Goal: Task Accomplishment & Management: Complete application form

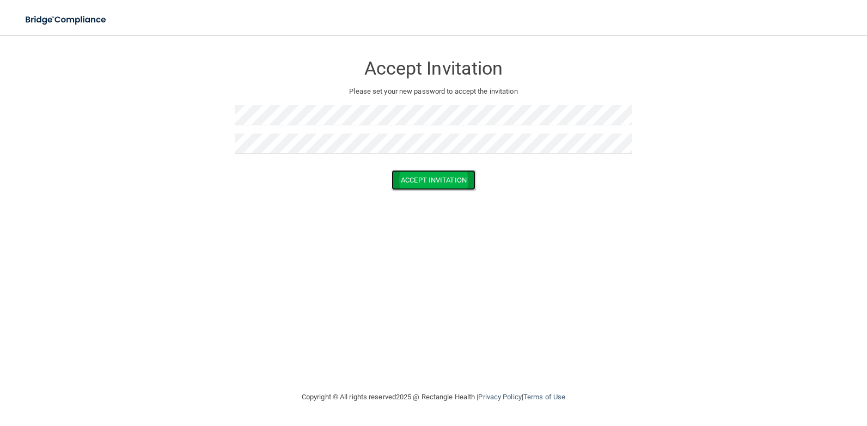
click at [445, 179] on button "Accept Invitation" at bounding box center [434, 180] width 84 height 20
click at [436, 200] on button "Accept Invitation" at bounding box center [434, 196] width 84 height 20
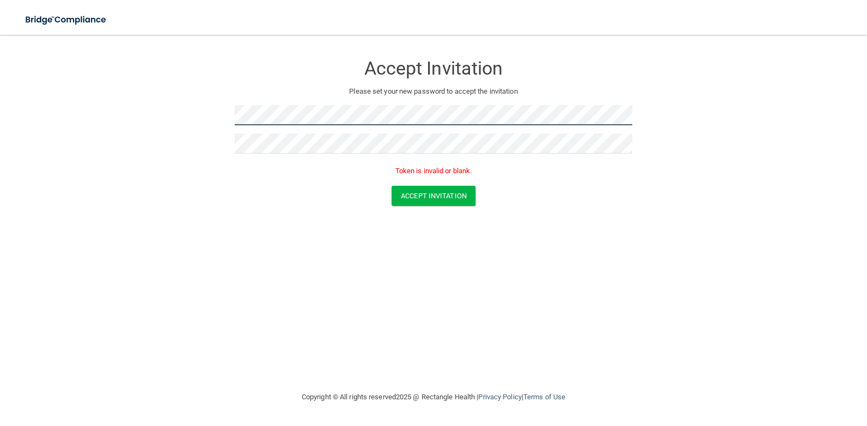
click at [205, 108] on form "Accept Invitation Please set your new password to accept the invitation Token i…" at bounding box center [434, 132] width 824 height 173
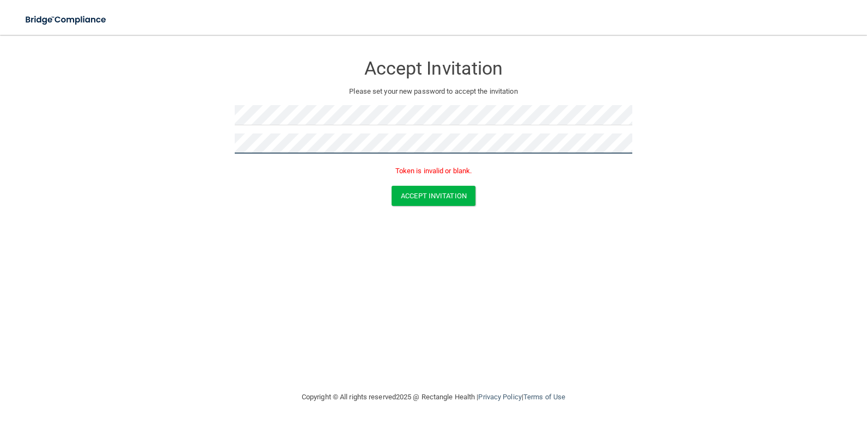
click at [205, 154] on form "Accept Invitation Please set your new password to accept the invitation Token i…" at bounding box center [434, 132] width 824 height 173
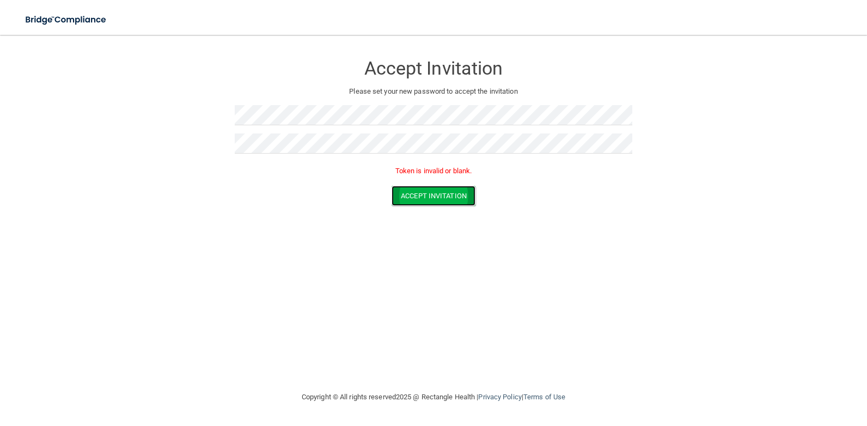
click at [426, 191] on button "Accept Invitation" at bounding box center [434, 196] width 84 height 20
click at [418, 196] on button "Accept Invitation" at bounding box center [434, 196] width 84 height 20
click at [453, 180] on button "Accept Invitation" at bounding box center [434, 180] width 84 height 20
click at [471, 160] on div at bounding box center [434, 147] width 398 height 28
click at [464, 154] on div at bounding box center [434, 147] width 398 height 28
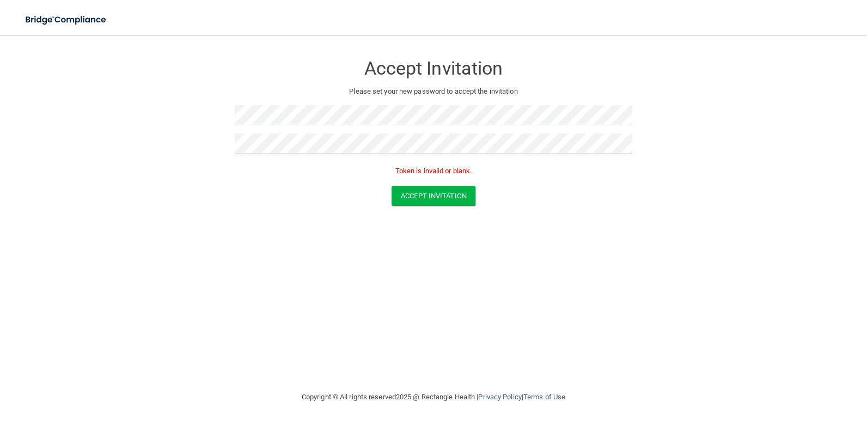
click at [433, 180] on div "Token is invalid or blank." at bounding box center [434, 174] width 398 height 24
click at [439, 196] on button "Accept Invitation" at bounding box center [434, 196] width 84 height 20
click at [446, 191] on button "Accept Invitation" at bounding box center [434, 196] width 84 height 20
